Goal: Book appointment/travel/reservation

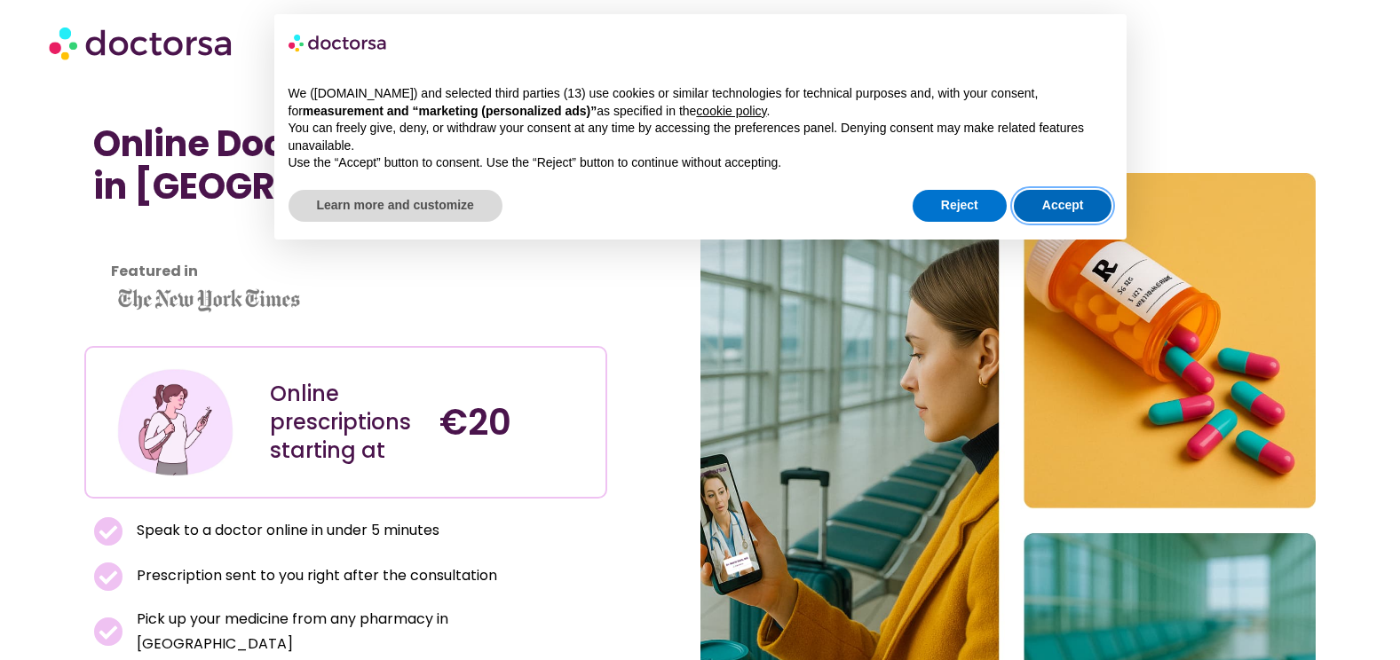
click at [1047, 204] on button "Accept" at bounding box center [1063, 206] width 99 height 32
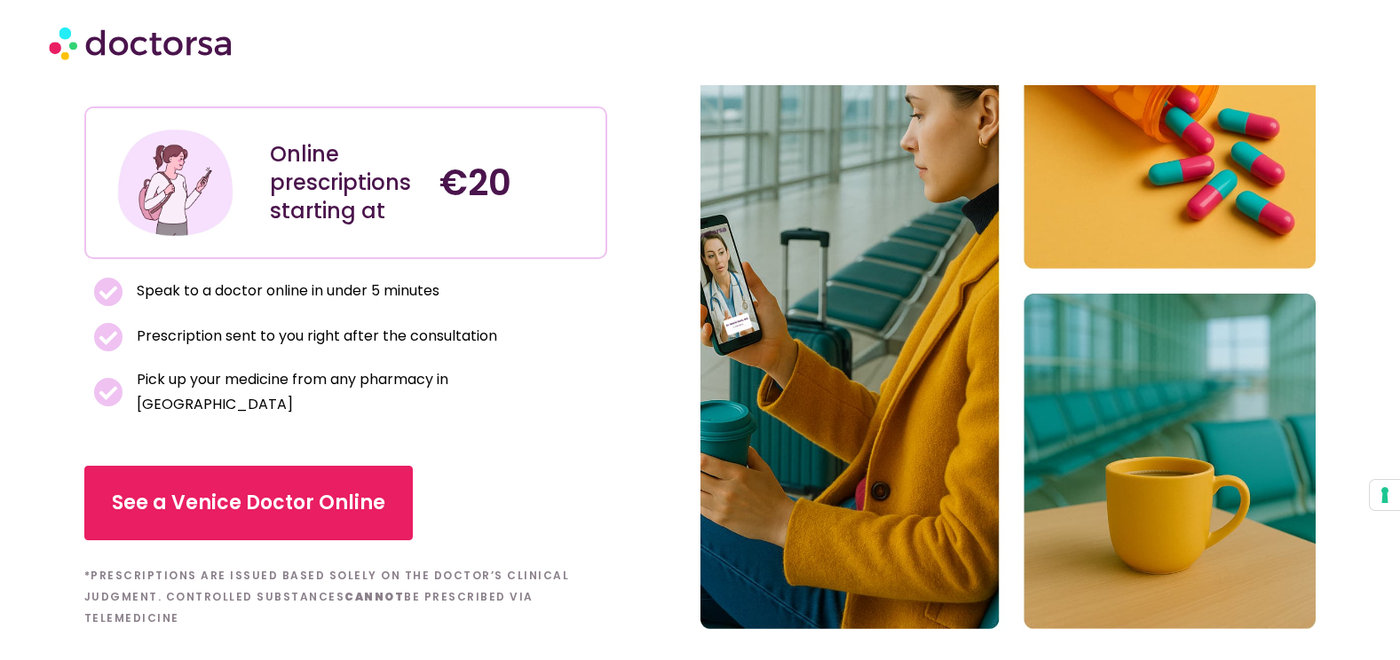
scroll to position [266, 0]
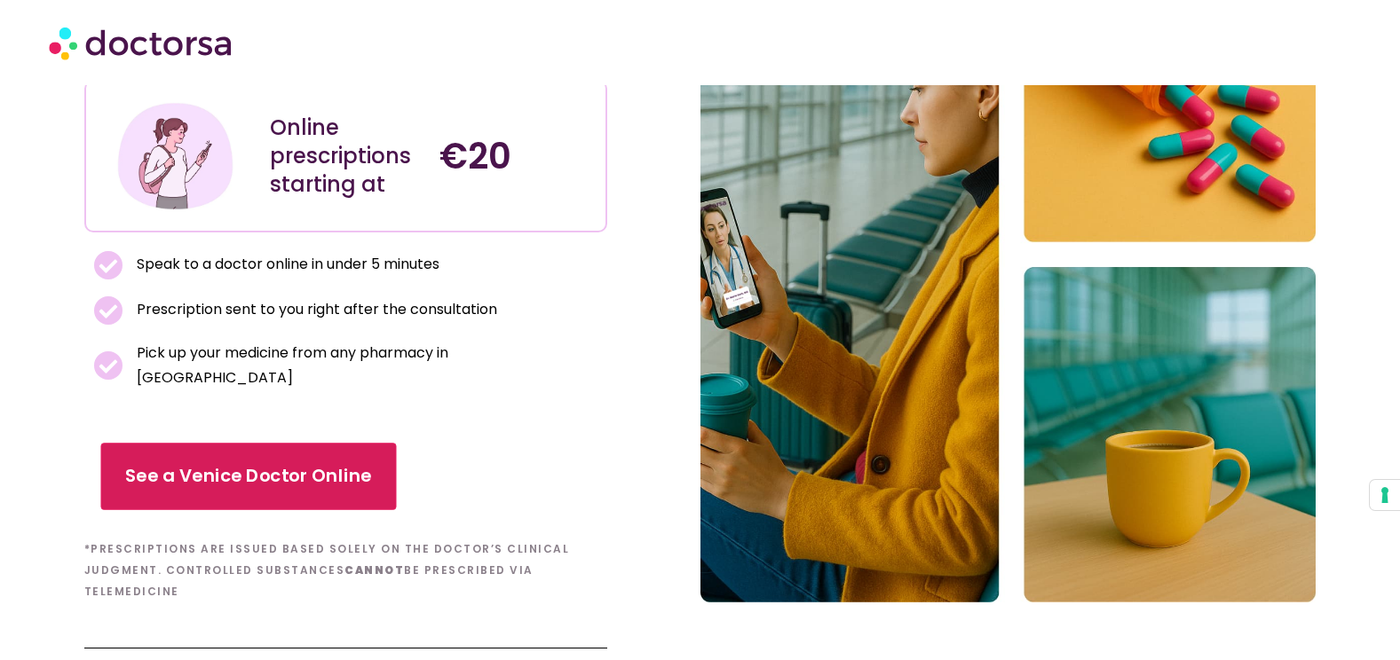
click at [316, 467] on span "See a Venice Doctor Online" at bounding box center [248, 477] width 246 height 26
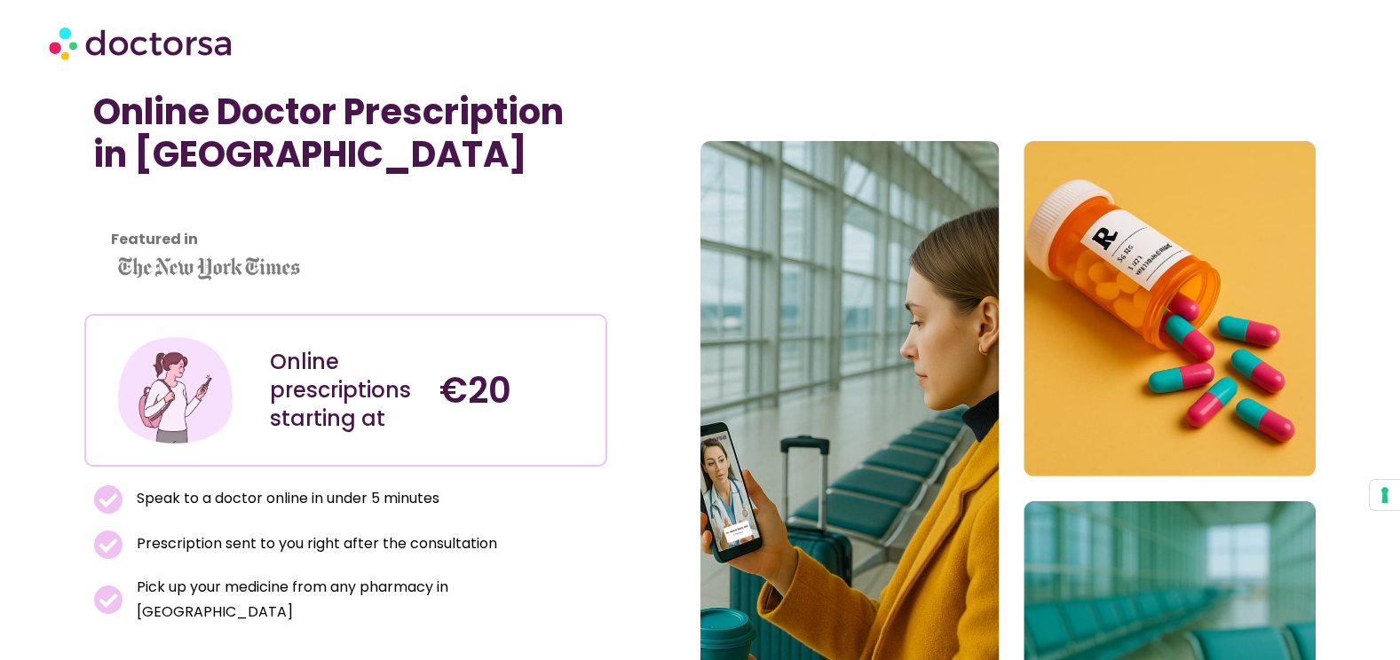
scroll to position [0, 0]
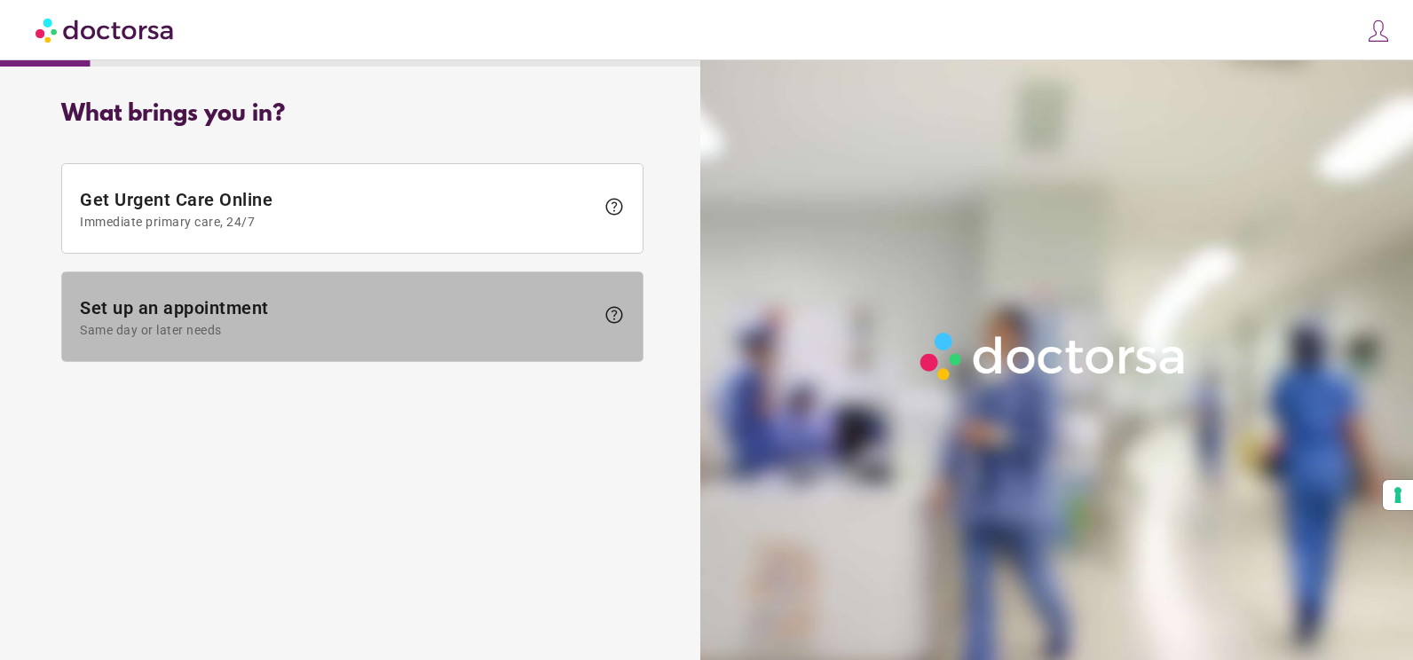
click at [323, 319] on span "Set up an appointment Same day or later needs" at bounding box center [337, 317] width 515 height 40
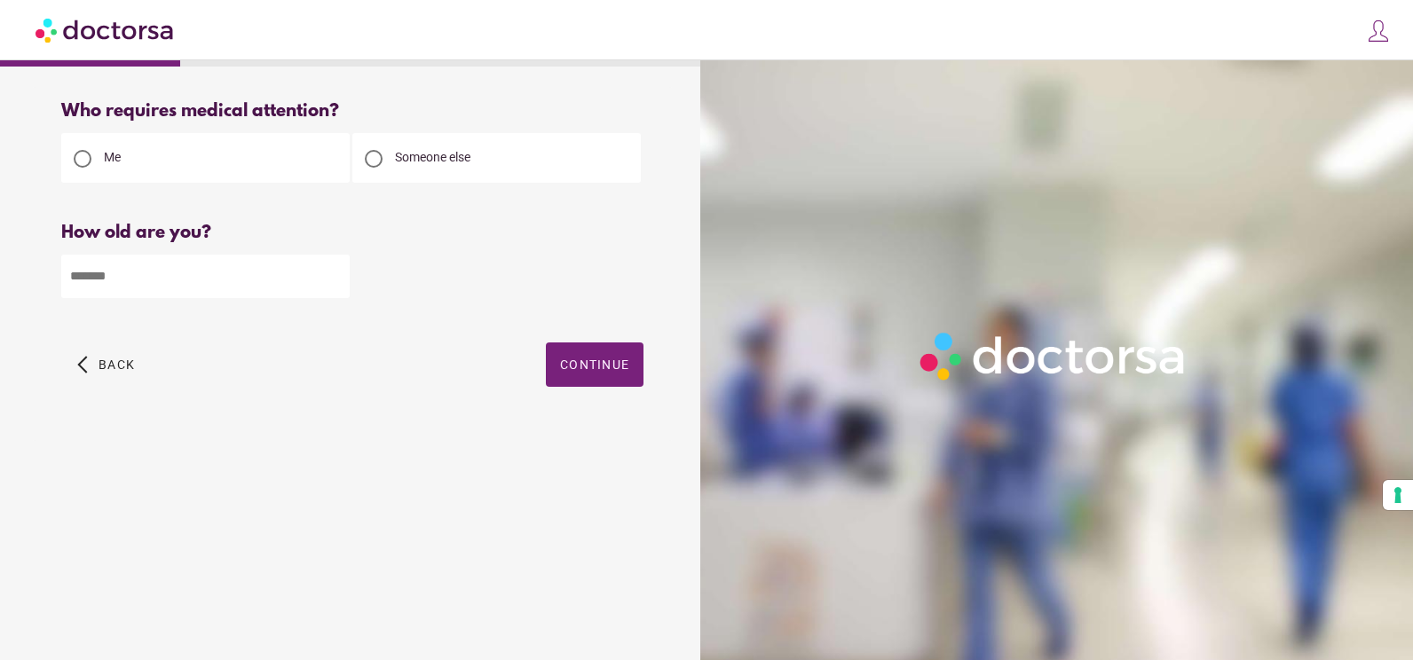
click at [267, 271] on input "number" at bounding box center [205, 276] width 288 height 43
type input "**"
click at [579, 370] on span "Continue" at bounding box center [594, 365] width 69 height 14
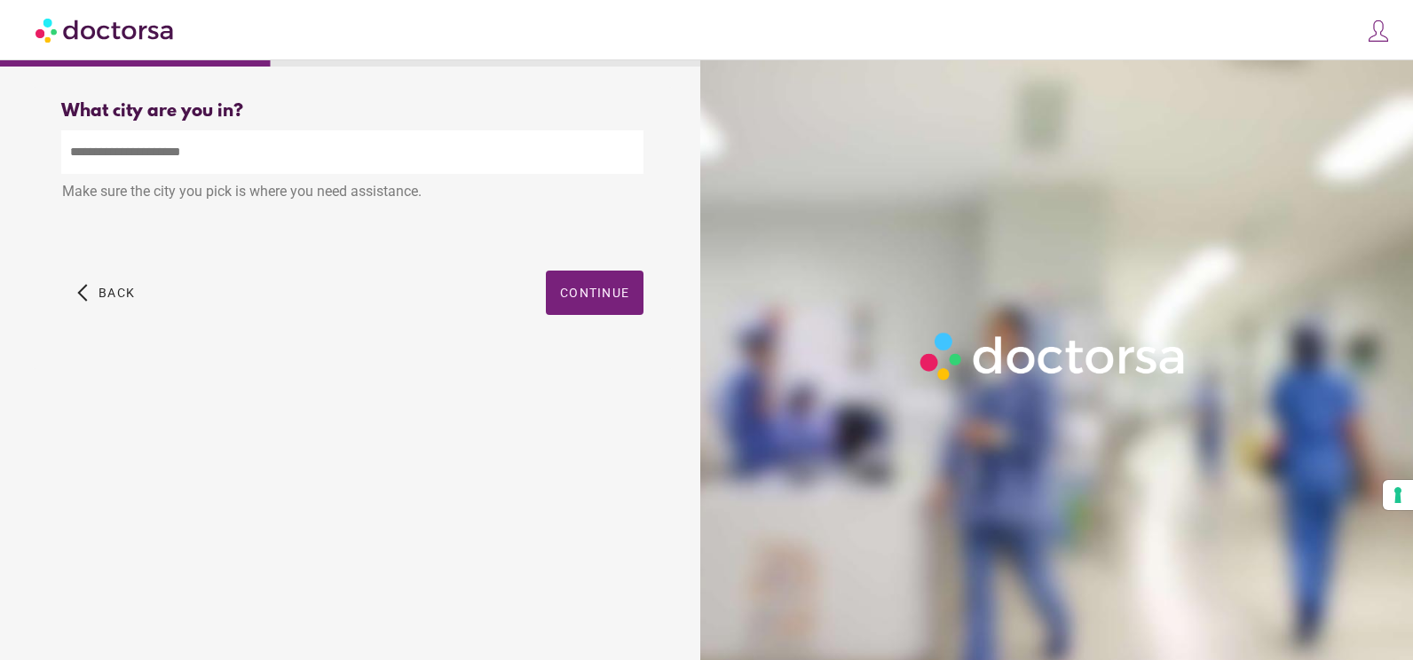
click at [385, 157] on input "text" at bounding box center [352, 151] width 582 height 43
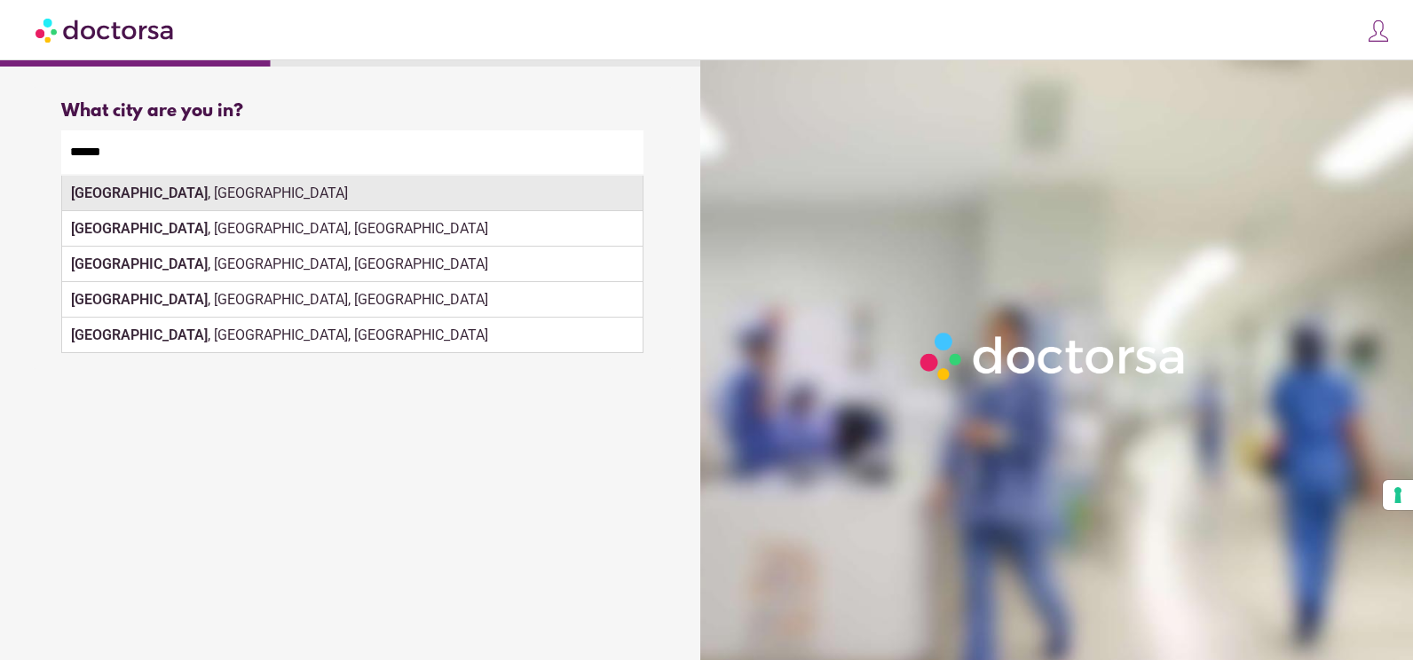
click at [311, 193] on div "Venice , Italy" at bounding box center [352, 193] width 580 height 35
type input "**********"
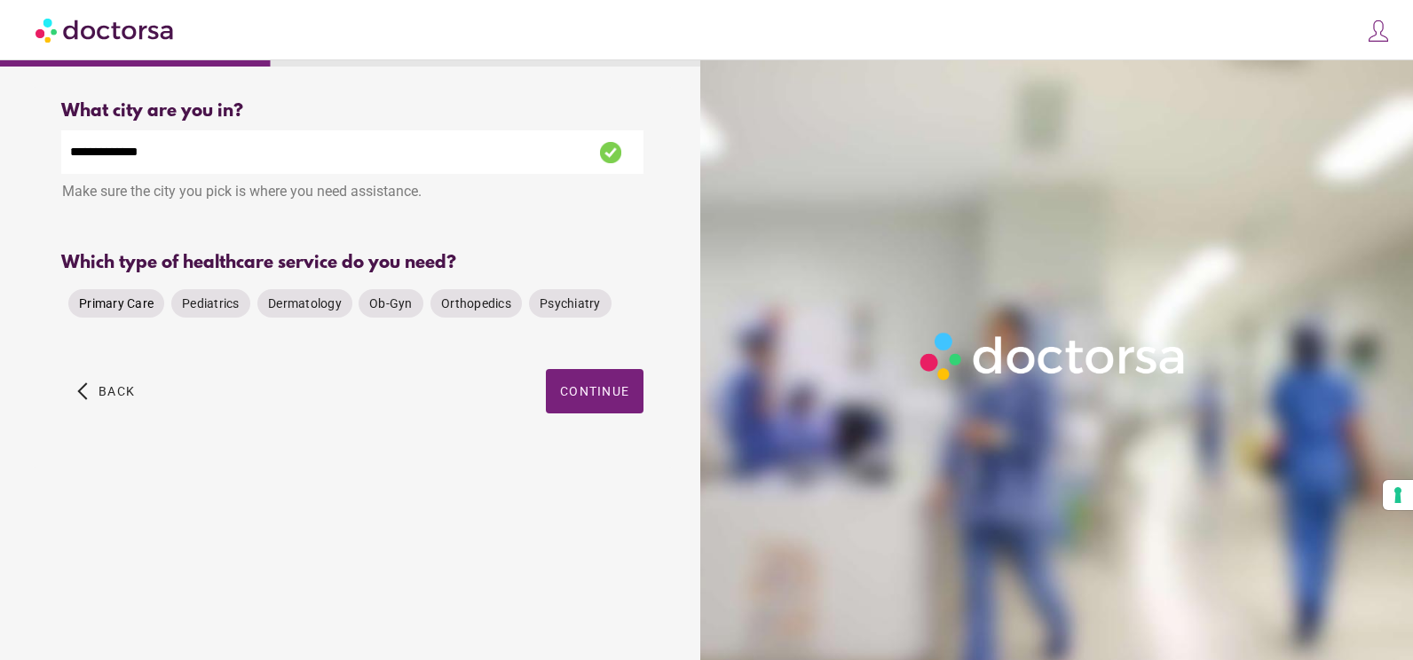
click at [125, 308] on span "Primary Care" at bounding box center [116, 303] width 75 height 14
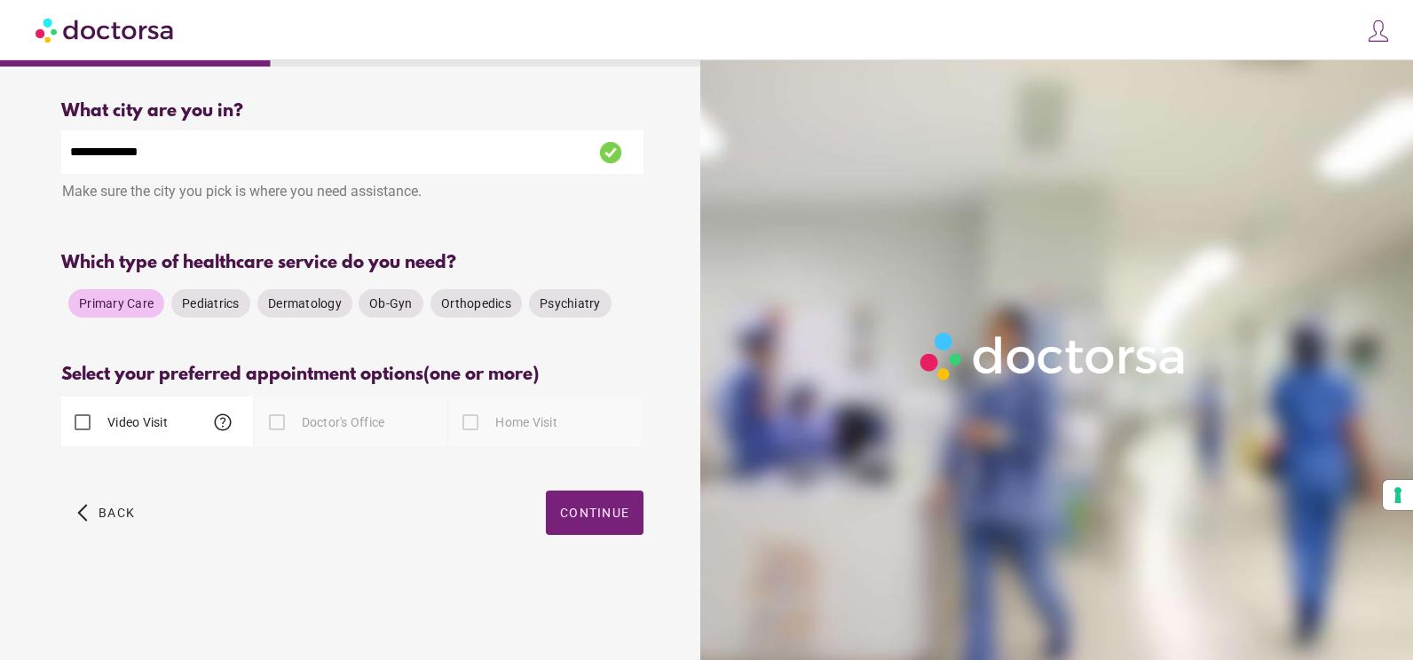
click at [131, 431] on label "Video Visit" at bounding box center [136, 423] width 64 height 18
click at [573, 530] on span "button" at bounding box center [595, 513] width 98 height 44
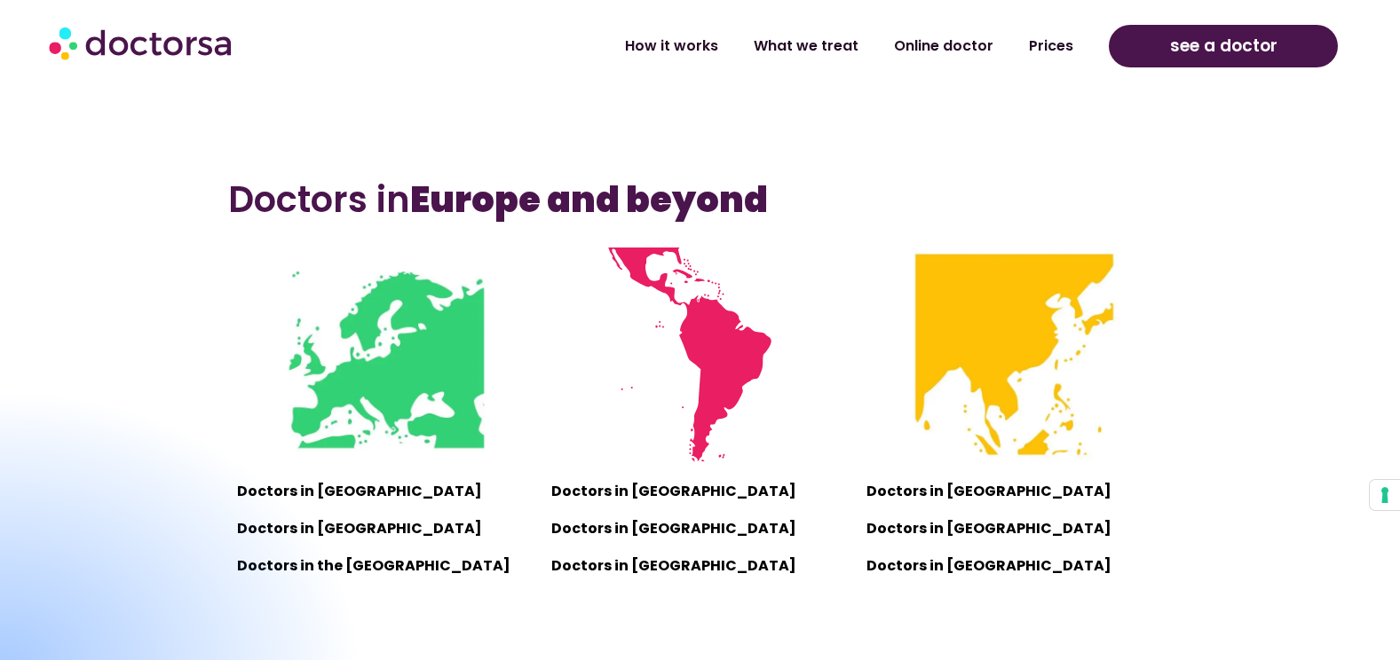
scroll to position [1065, 0]
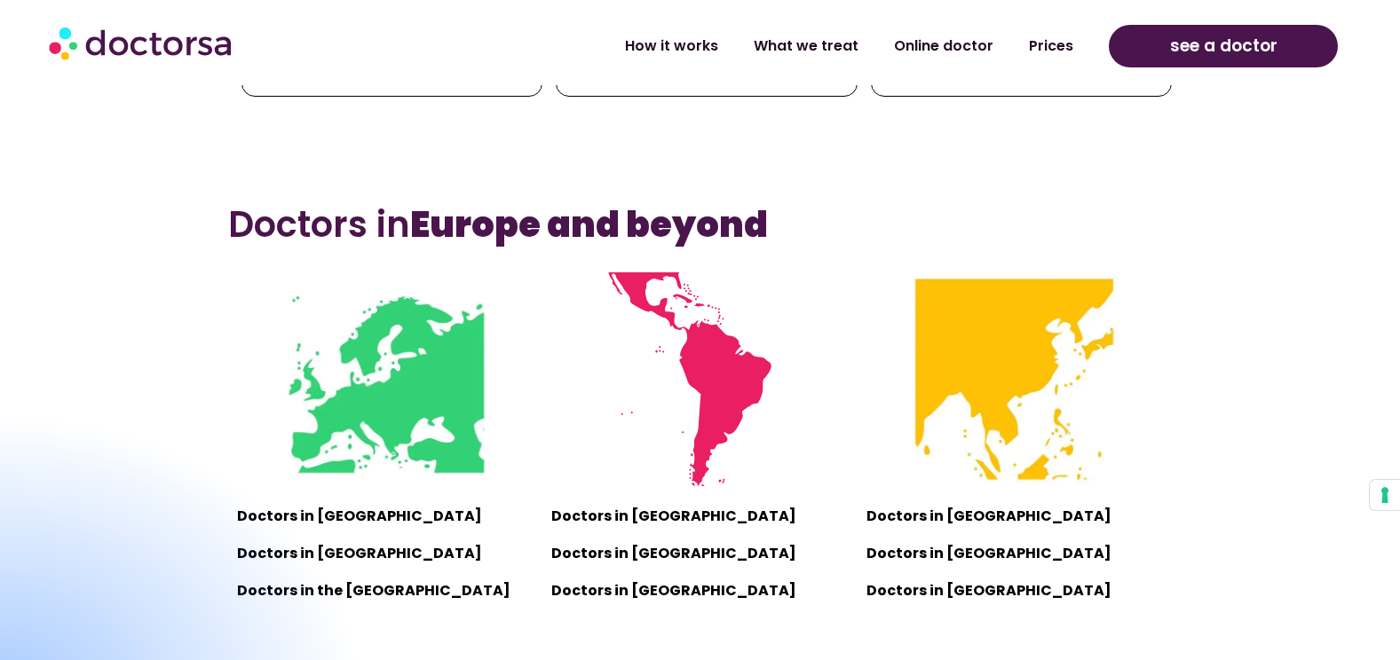
click at [707, 366] on img at bounding box center [700, 379] width 214 height 214
click at [1071, 43] on link "Prices" at bounding box center [1051, 39] width 80 height 41
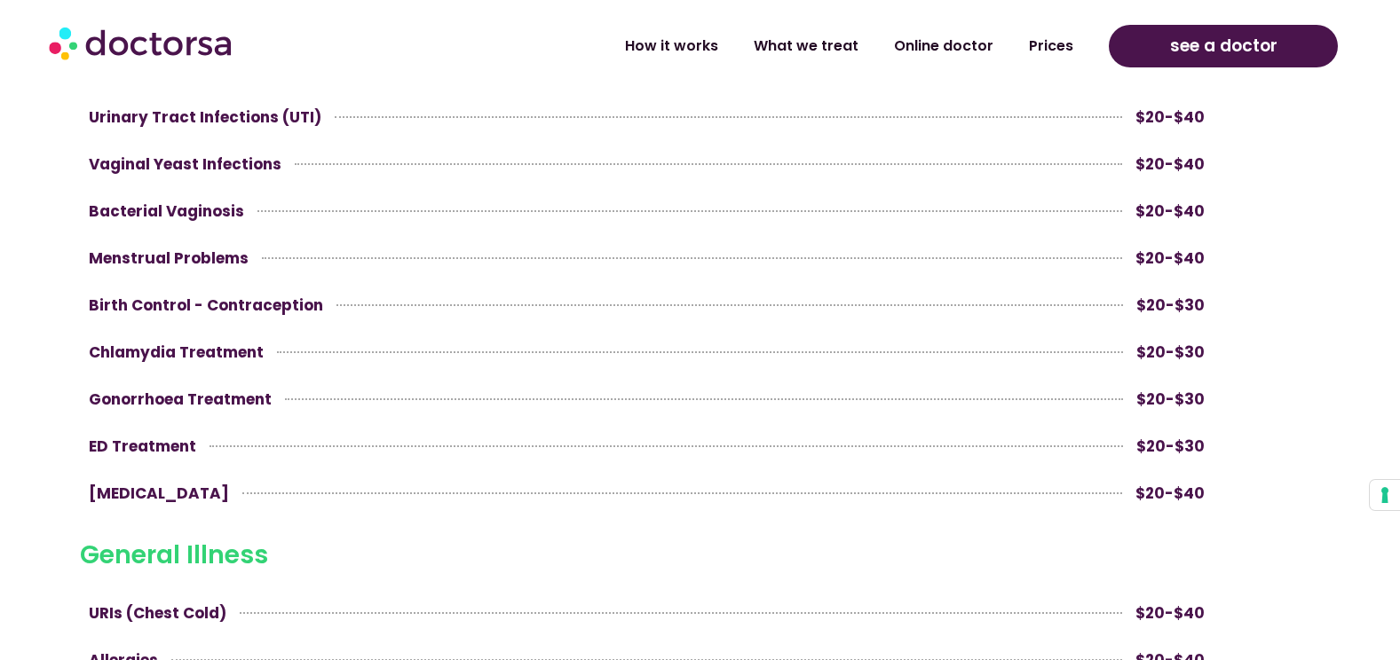
scroll to position [1242, 0]
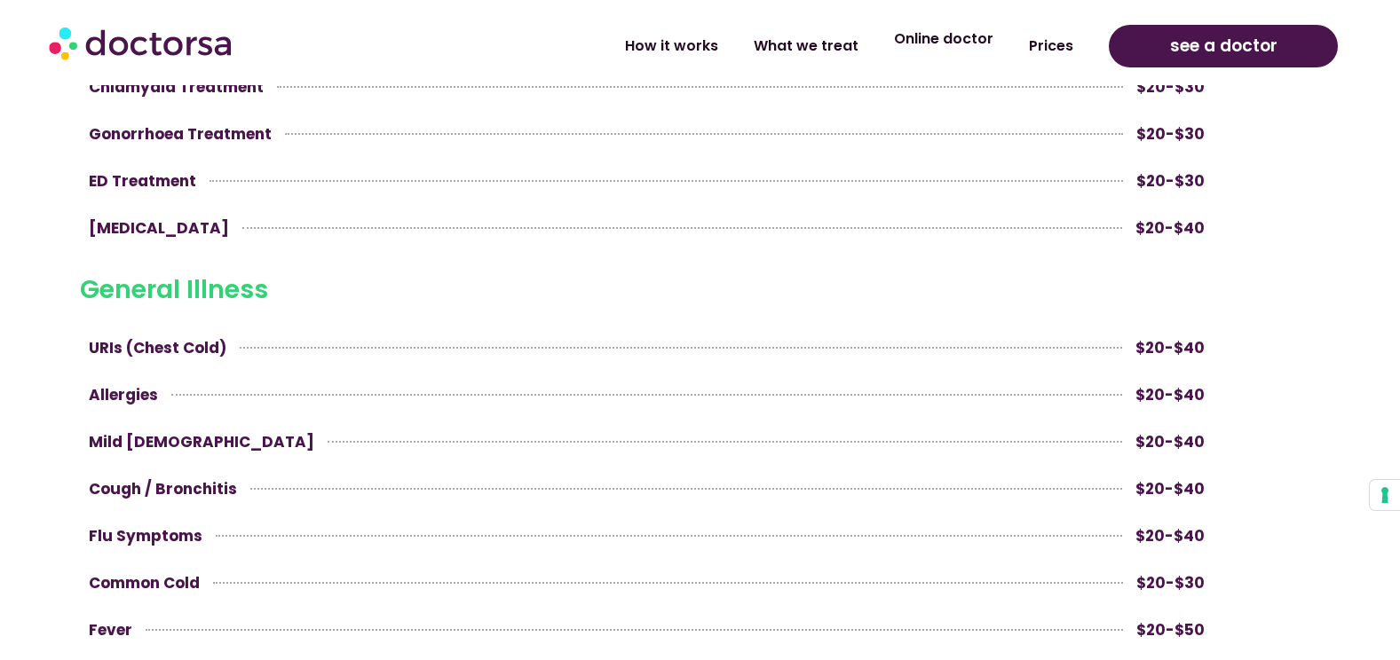
click at [938, 44] on link "Online doctor" at bounding box center [943, 39] width 135 height 41
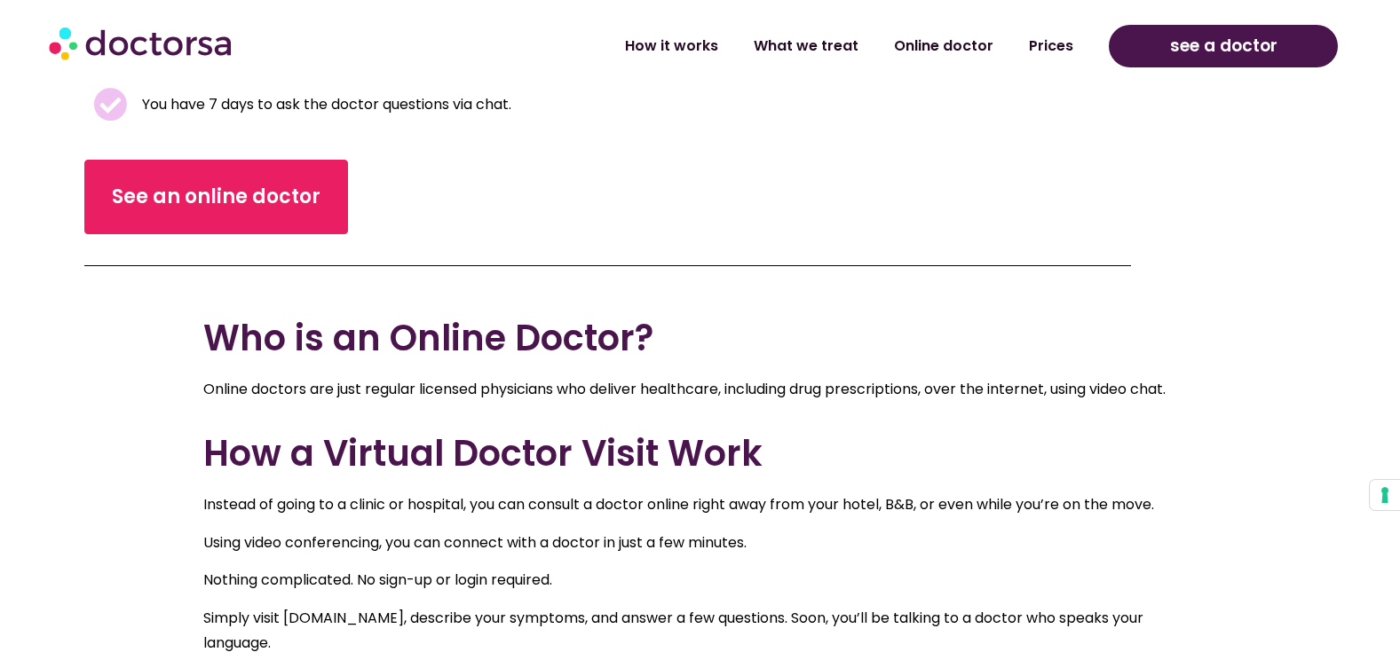
scroll to position [532, 0]
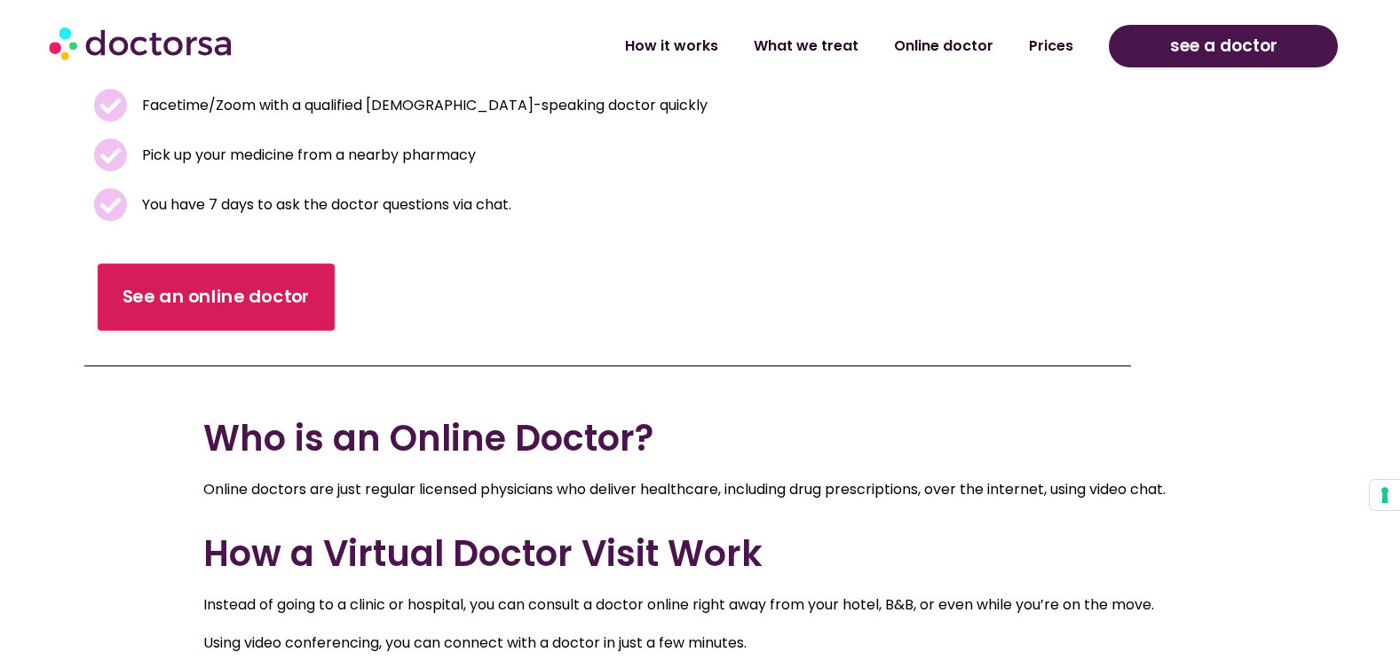
click at [174, 294] on span "See an online doctor" at bounding box center [216, 298] width 188 height 26
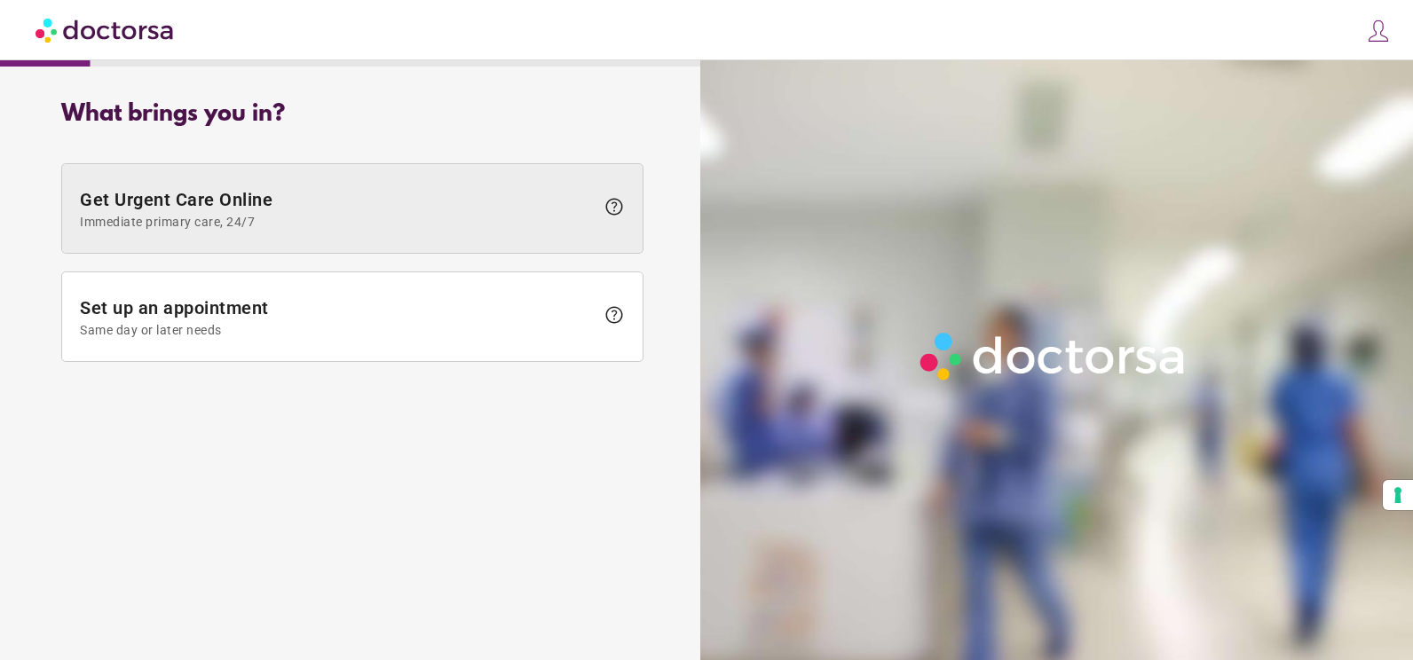
click at [210, 209] on span "Get Urgent Care Online Immediate primary care, 24/7" at bounding box center [337, 209] width 515 height 40
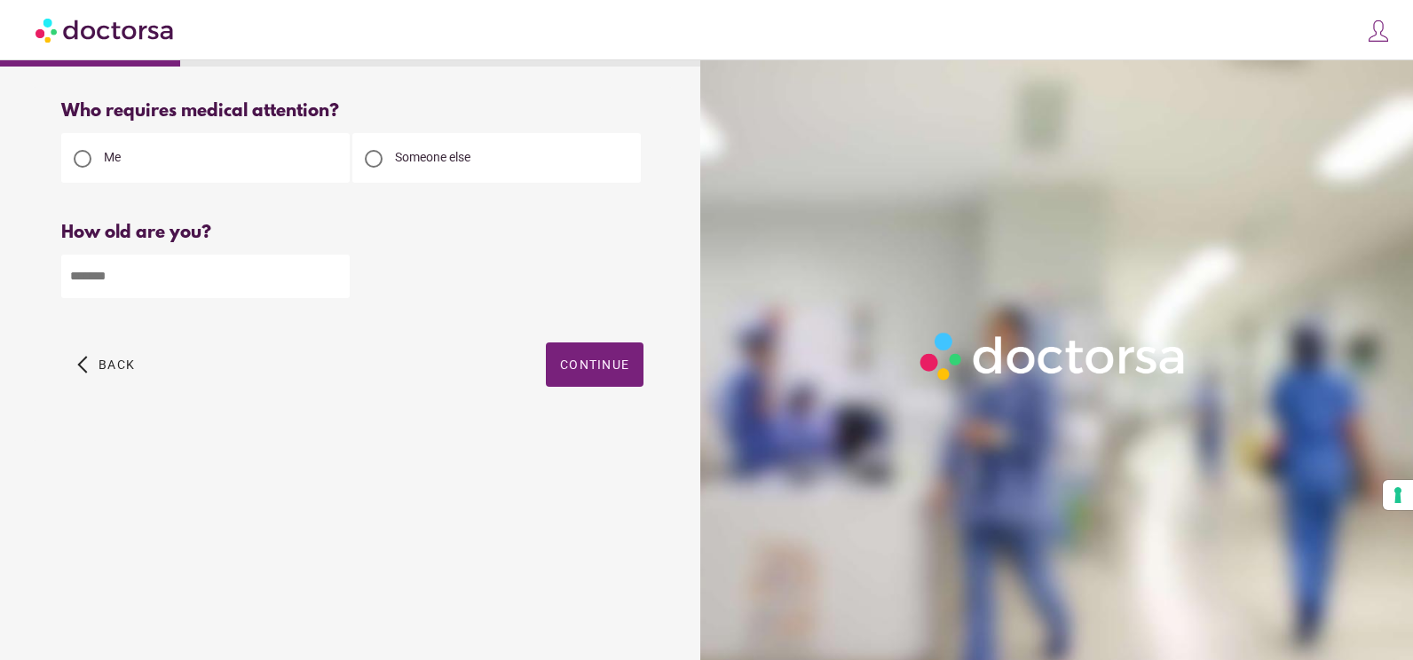
click at [164, 273] on input "number" at bounding box center [205, 276] width 288 height 43
type input "**"
click at [581, 351] on span "button" at bounding box center [595, 365] width 98 height 44
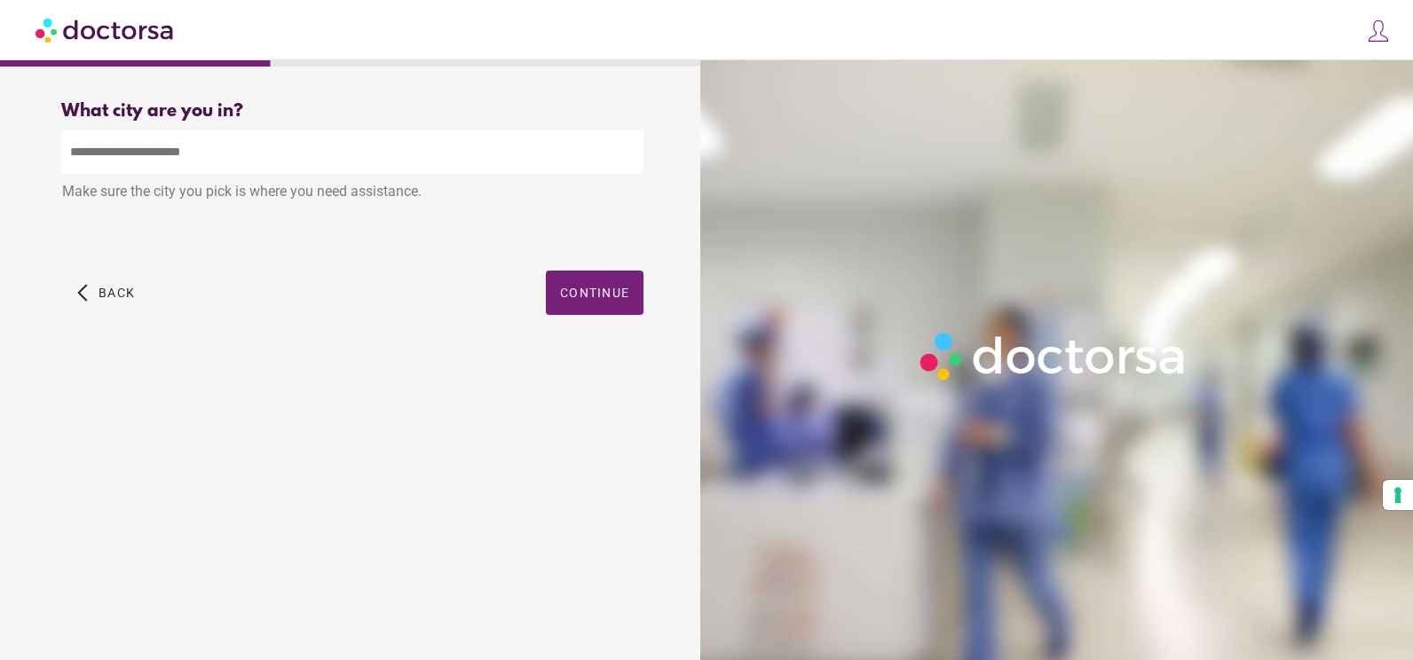
click at [280, 160] on input "text" at bounding box center [352, 151] width 582 height 43
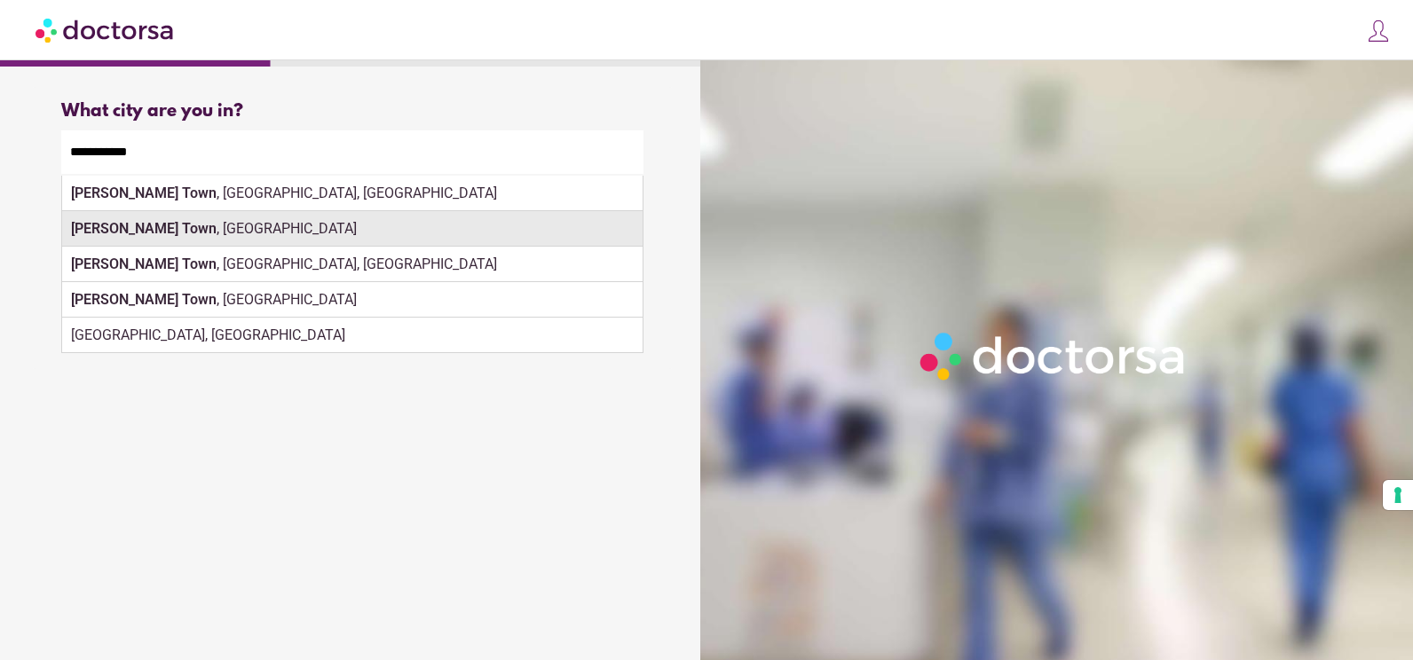
click at [231, 222] on div "[PERSON_NAME][GEOGRAPHIC_DATA] , [GEOGRAPHIC_DATA]" at bounding box center [352, 228] width 580 height 35
type input "**********"
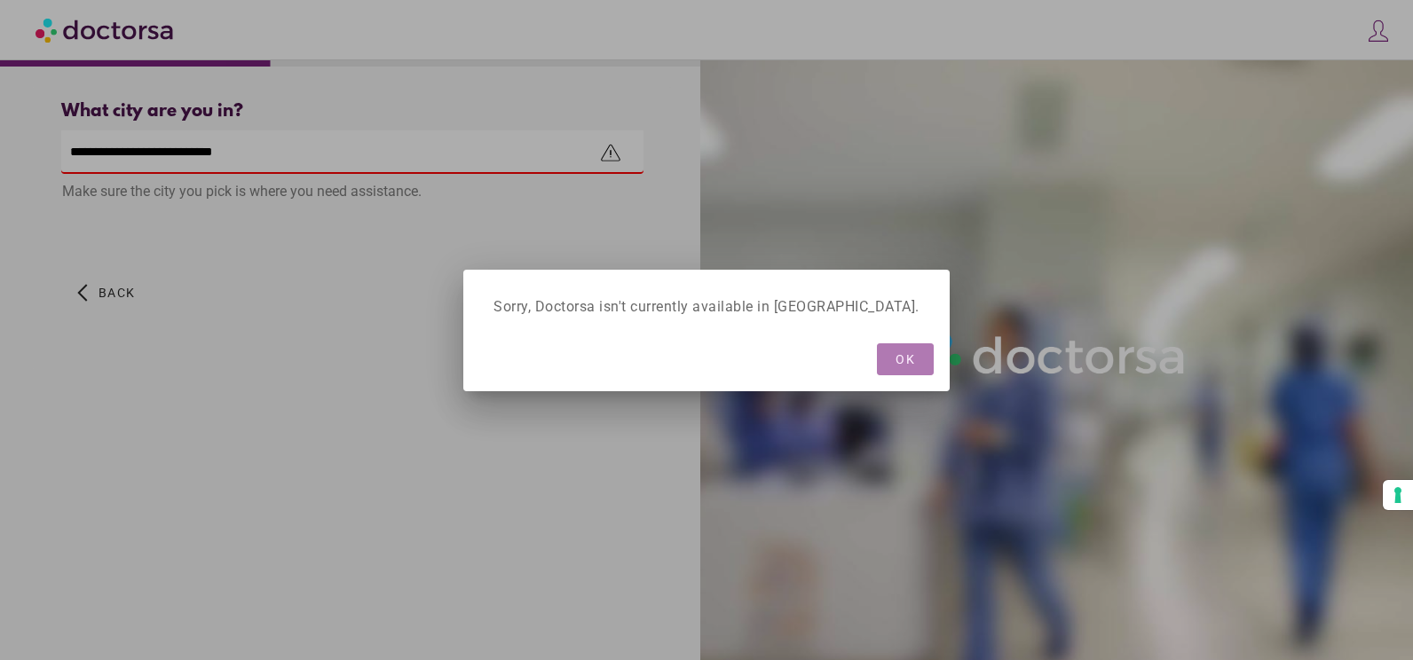
click at [895, 359] on span "OK" at bounding box center [905, 359] width 20 height 14
